Goal: Check status: Check status

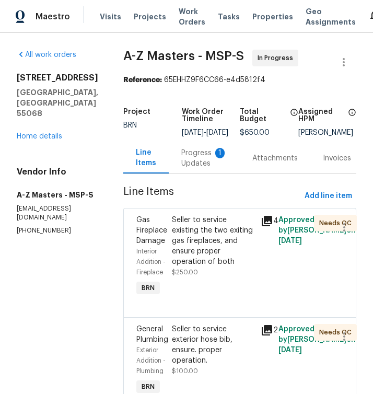
click at [181, 168] on div "Progress Updates 1" at bounding box center [204, 158] width 46 height 21
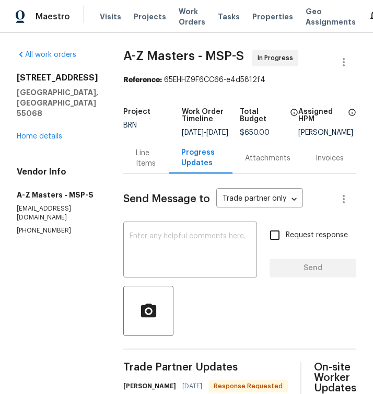
click at [136, 166] on div "Line Items" at bounding box center [146, 158] width 20 height 21
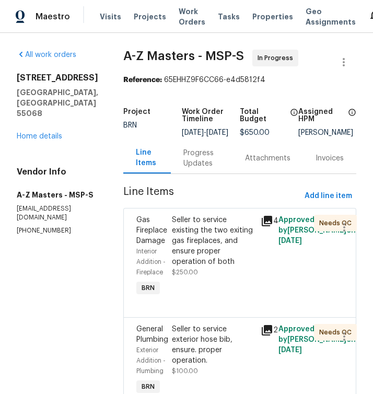
click at [262, 226] on icon at bounding box center [267, 221] width 10 height 10
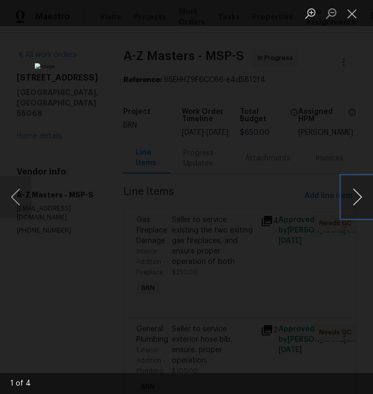
click at [360, 200] on button "Next image" at bounding box center [357, 197] width 31 height 42
click at [360, 199] on button "Next image" at bounding box center [357, 197] width 31 height 42
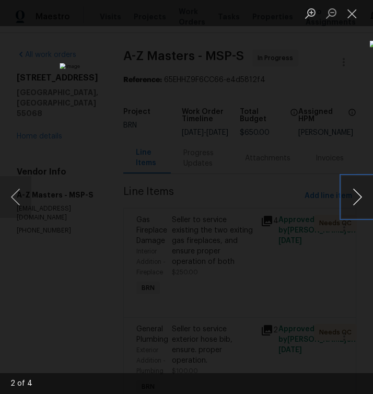
click at [360, 199] on button "Next image" at bounding box center [357, 197] width 31 height 42
click at [354, 21] on button "Close lightbox" at bounding box center [352, 13] width 21 height 18
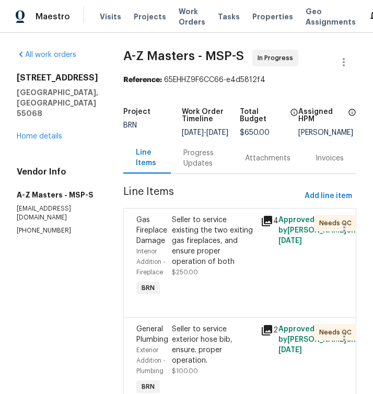
click at [200, 166] on div "Progress Updates" at bounding box center [201, 158] width 37 height 21
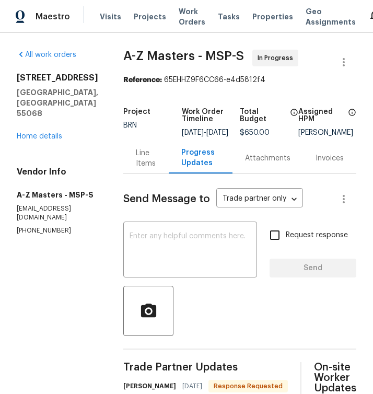
click at [136, 164] on div "Line Items" at bounding box center [146, 158] width 20 height 21
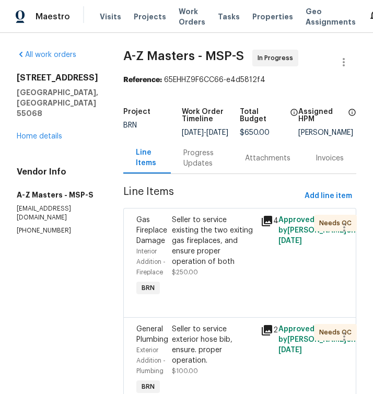
click at [262, 336] on icon at bounding box center [267, 330] width 10 height 10
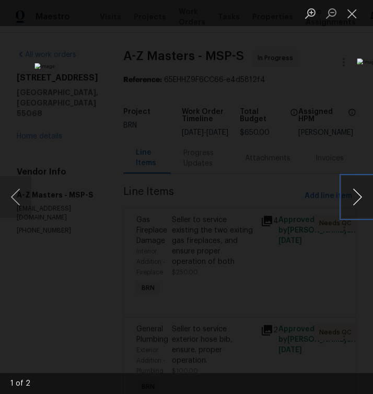
click at [348, 198] on button "Next image" at bounding box center [357, 197] width 31 height 42
click at [349, 15] on button "Close lightbox" at bounding box center [352, 13] width 21 height 18
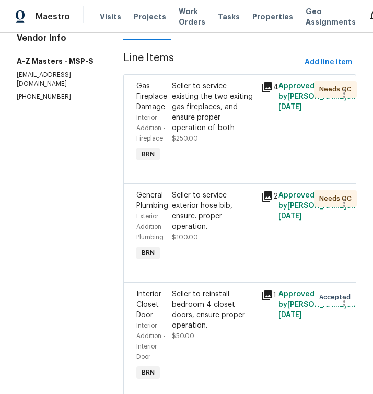
scroll to position [202, 0]
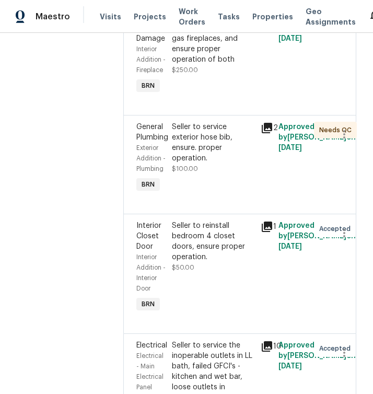
click at [262, 232] on icon at bounding box center [267, 227] width 10 height 10
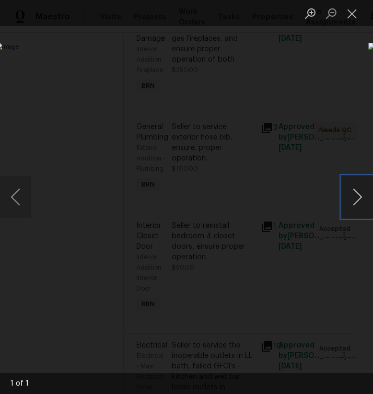
click at [352, 197] on button "Next image" at bounding box center [357, 197] width 31 height 42
click at [356, 195] on button "Next image" at bounding box center [357, 197] width 31 height 42
click at [353, 11] on button "Close lightbox" at bounding box center [352, 13] width 21 height 18
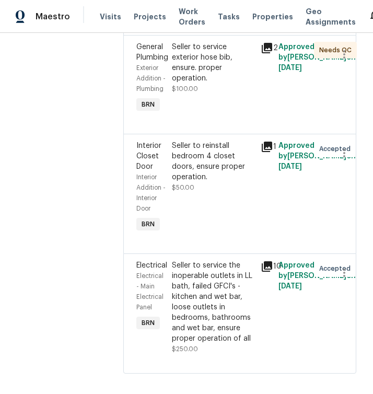
scroll to position [291, 0]
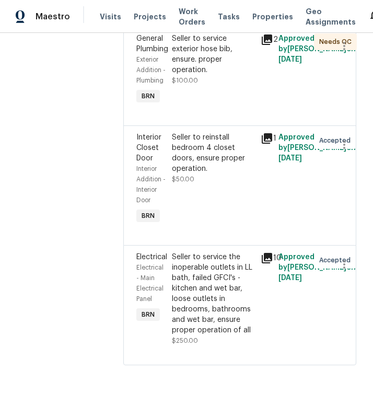
click at [262, 263] on icon at bounding box center [267, 258] width 10 height 10
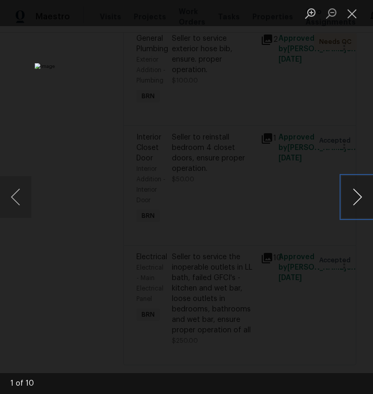
click at [351, 196] on button "Next image" at bounding box center [357, 197] width 31 height 42
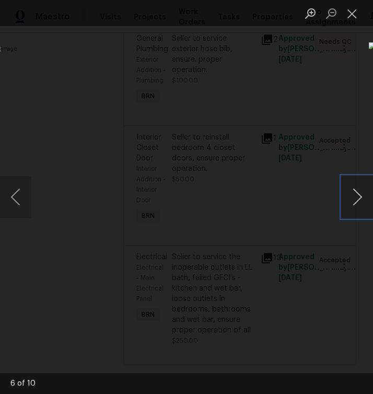
click at [351, 196] on button "Next image" at bounding box center [357, 197] width 31 height 42
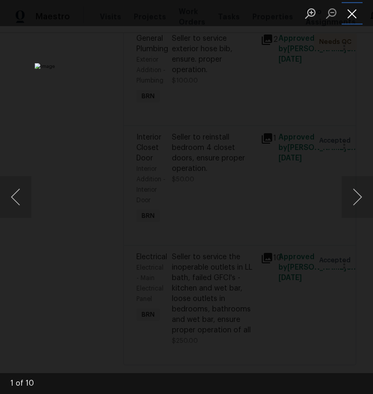
click at [354, 14] on button "Close lightbox" at bounding box center [352, 13] width 21 height 18
